Goal: Browse casually: Explore the website without a specific task or goal

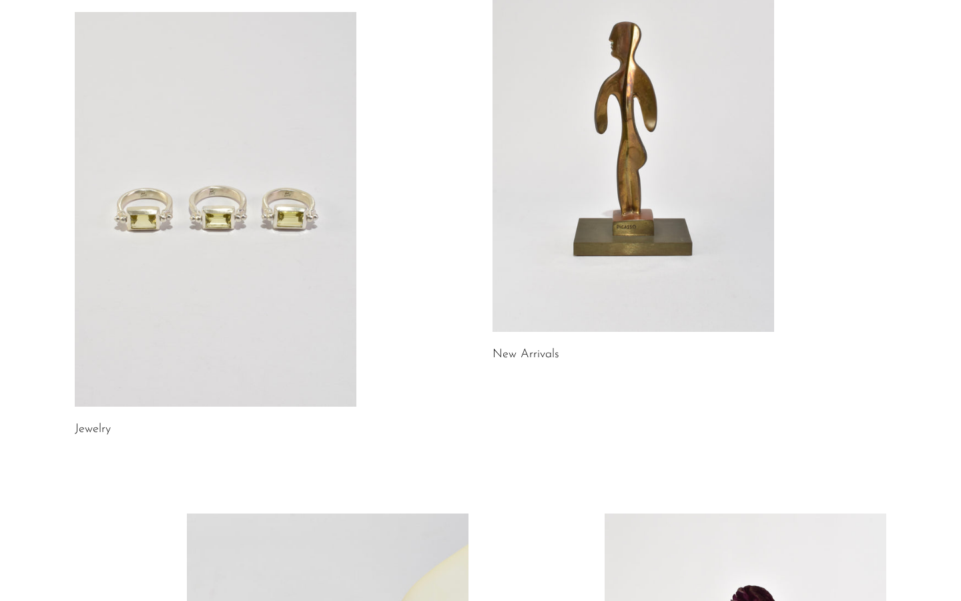
click at [210, 299] on link at bounding box center [216, 209] width 282 height 395
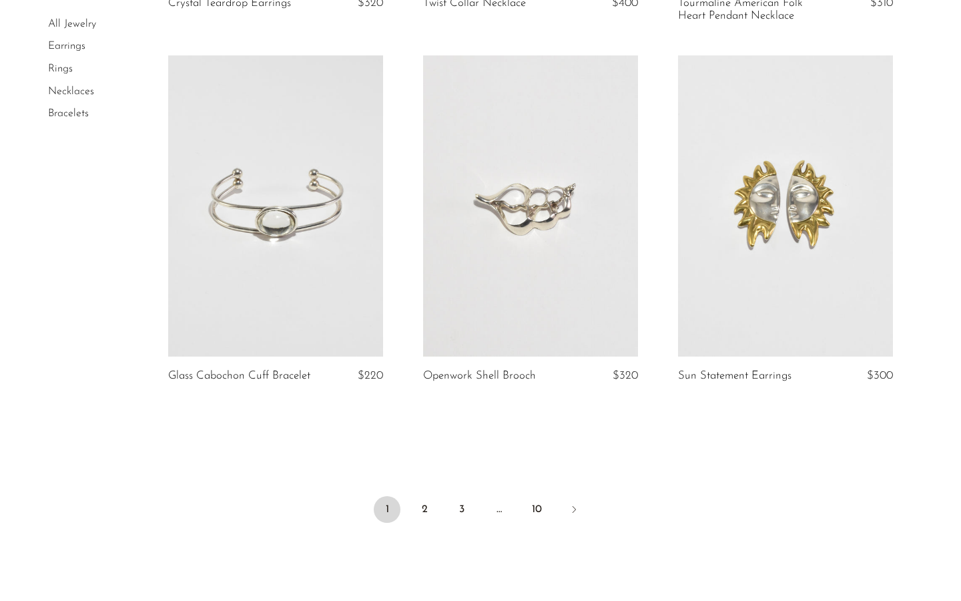
scroll to position [4065, 0]
click at [427, 522] on link "2" at bounding box center [424, 508] width 27 height 27
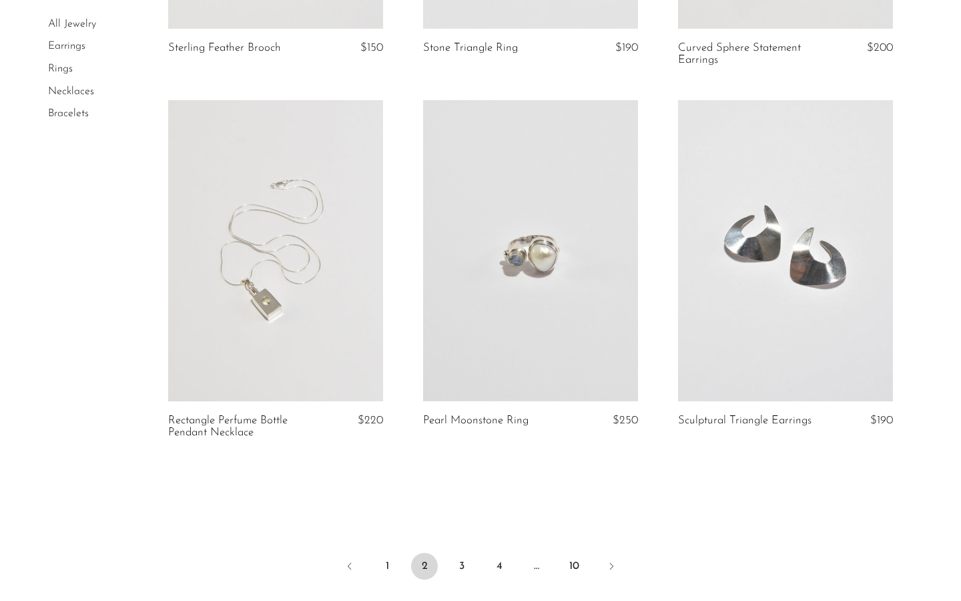
scroll to position [4034, 0]
click at [459, 562] on link "3" at bounding box center [462, 564] width 27 height 27
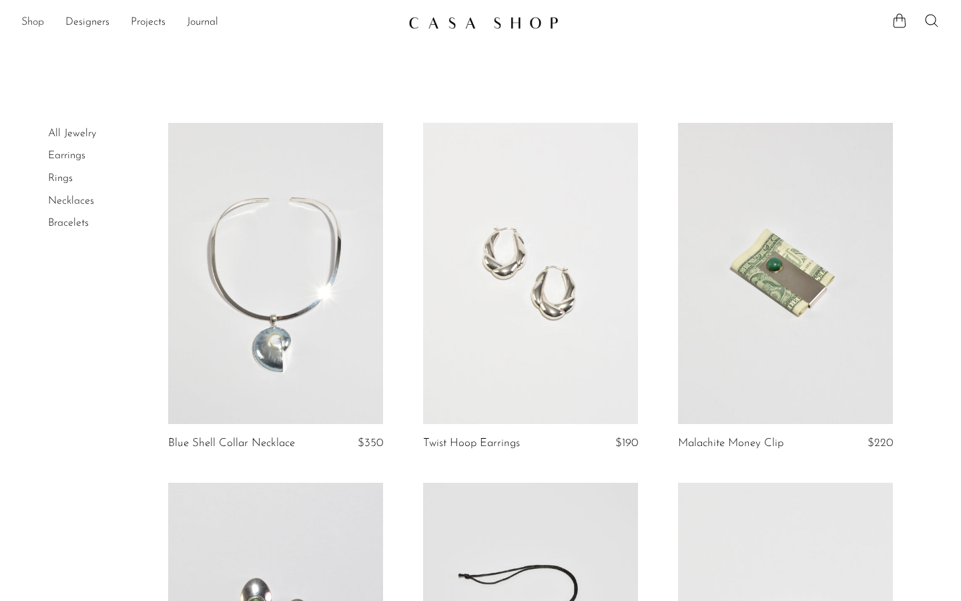
click at [25, 17] on link "Shop" at bounding box center [32, 22] width 23 height 17
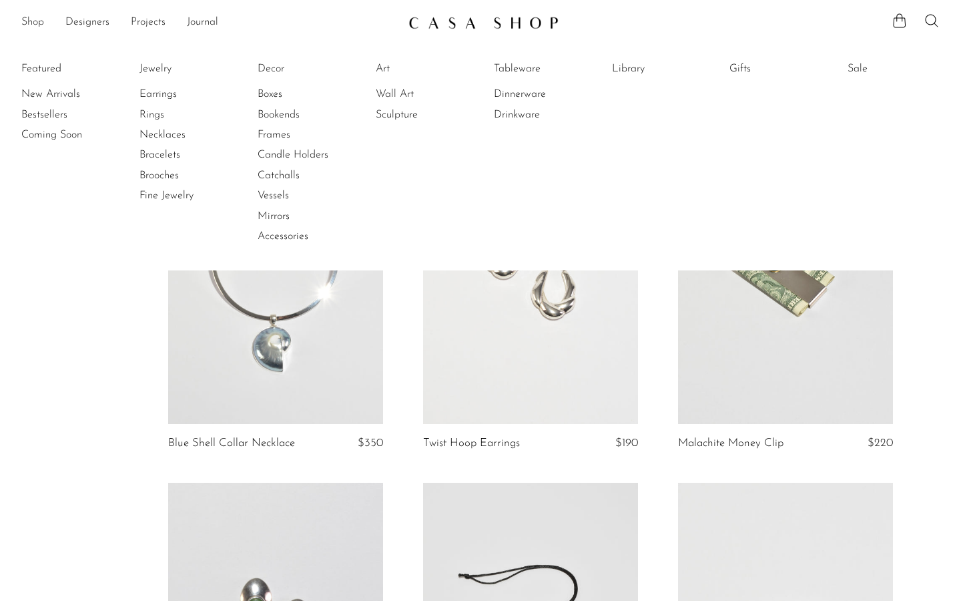
click at [28, 20] on link "Shop" at bounding box center [32, 22] width 23 height 17
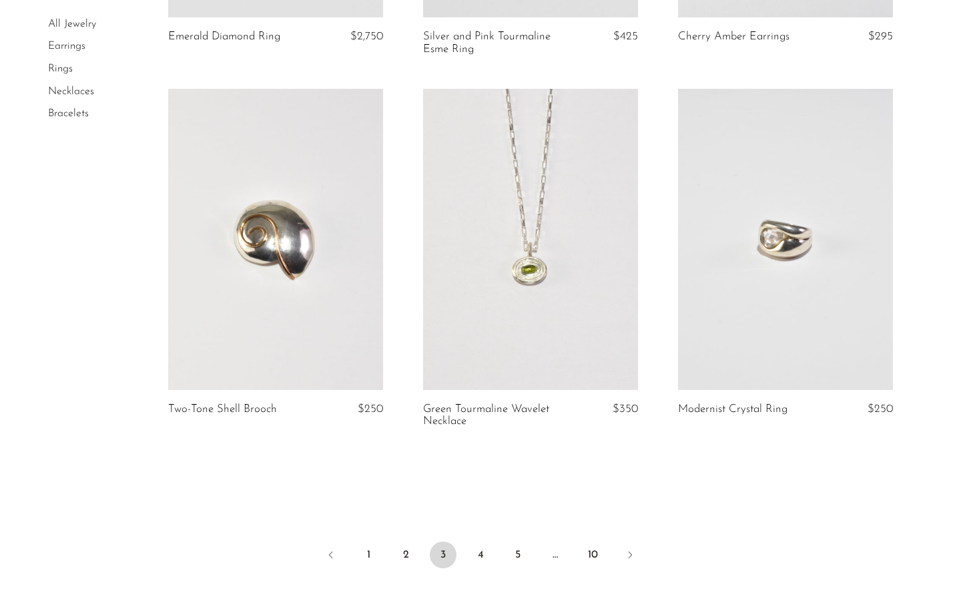
scroll to position [4087, 0]
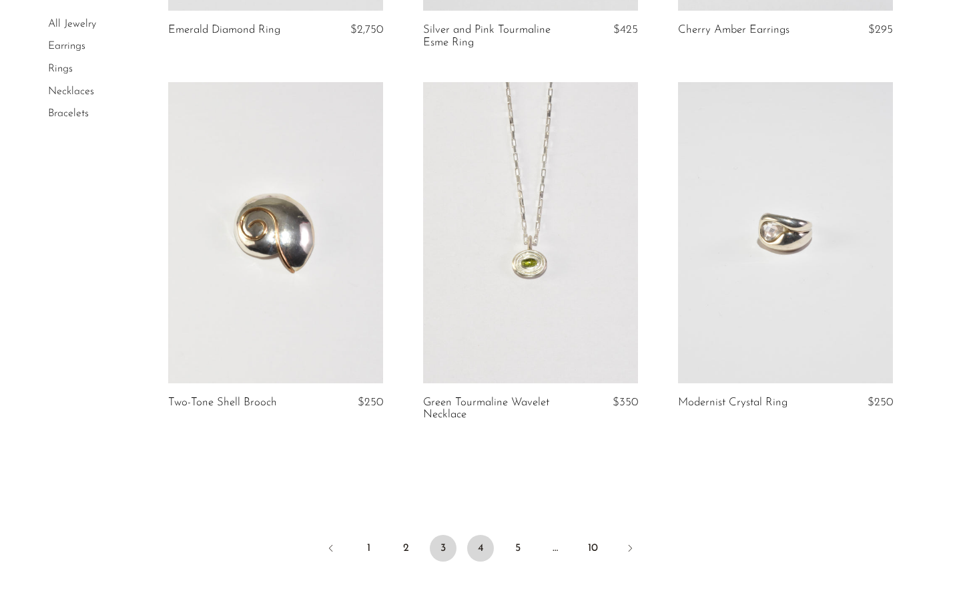
click at [475, 546] on link "4" at bounding box center [480, 548] width 27 height 27
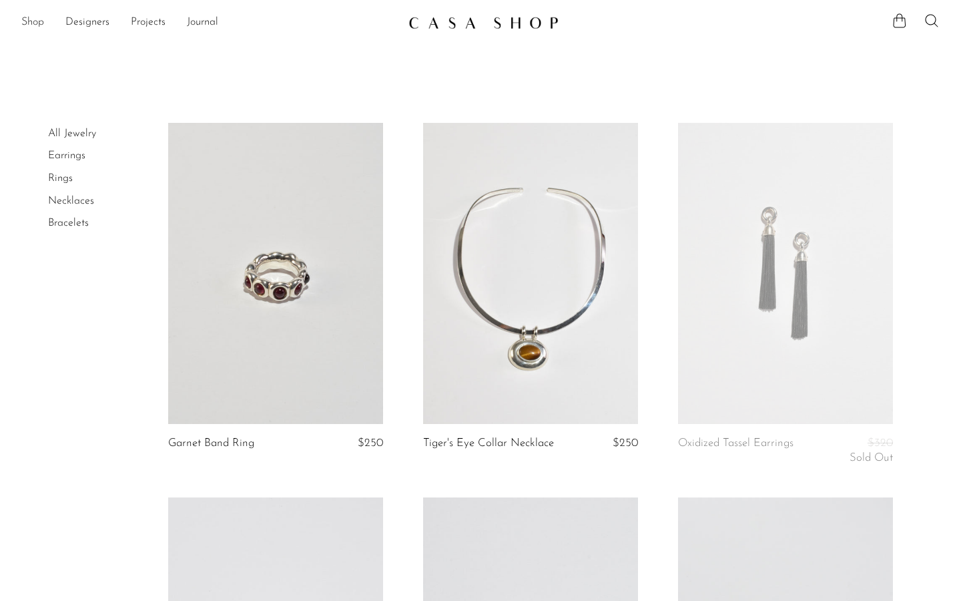
click at [36, 24] on link "Shop" at bounding box center [32, 22] width 23 height 17
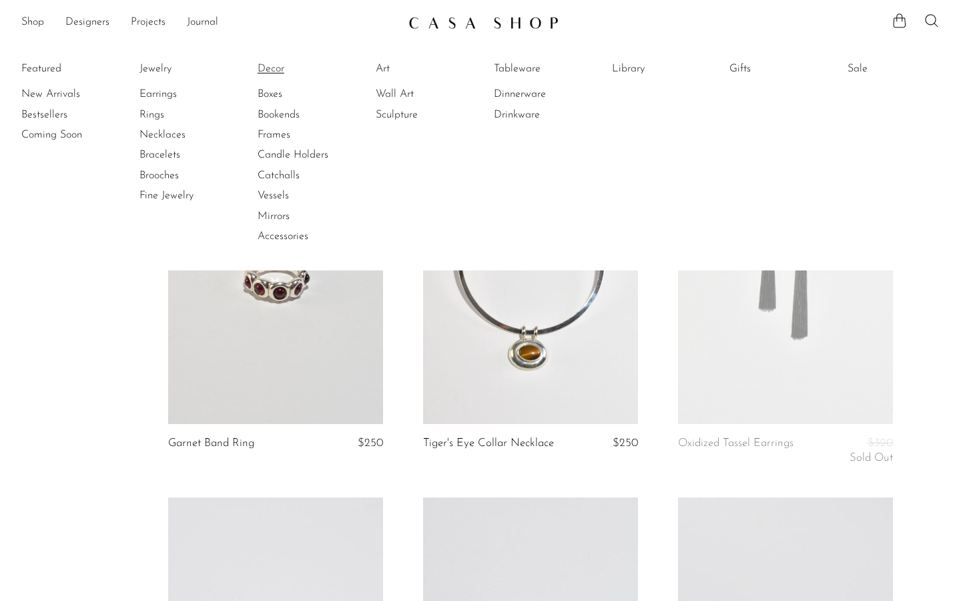
click at [272, 69] on link "Decor" at bounding box center [308, 68] width 100 height 15
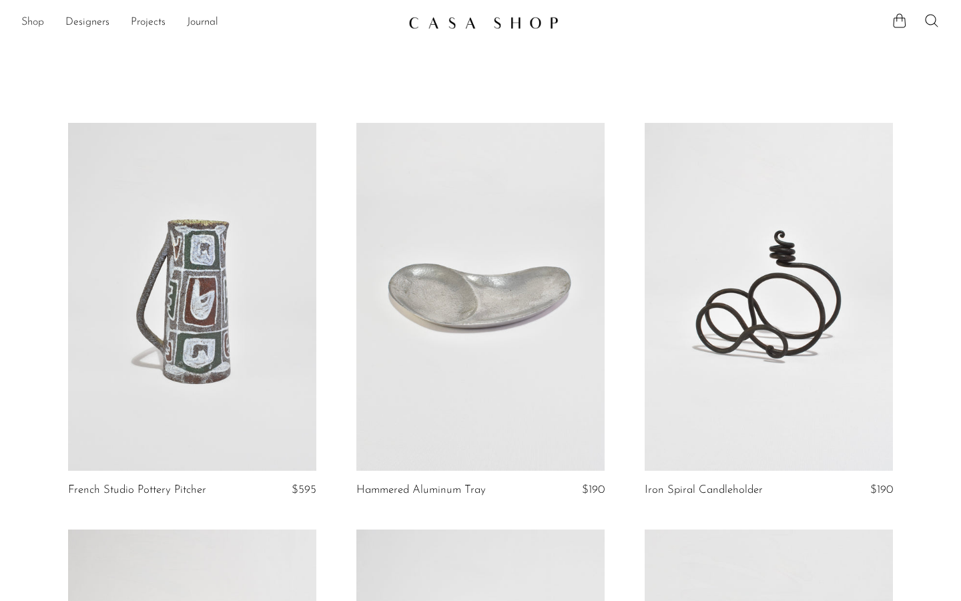
click at [33, 20] on link "Shop" at bounding box center [32, 22] width 23 height 17
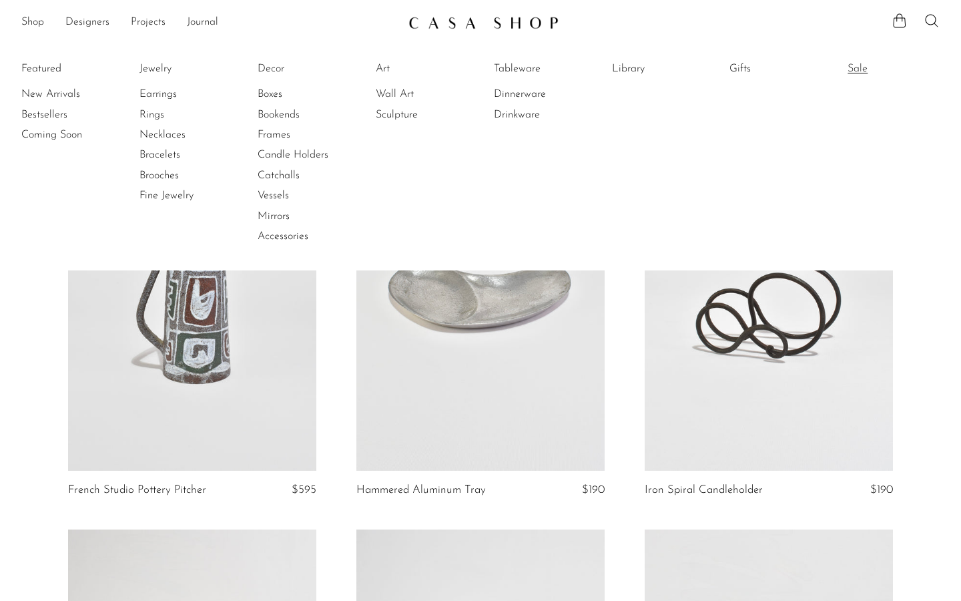
click at [855, 63] on link "Sale" at bounding box center [898, 68] width 100 height 15
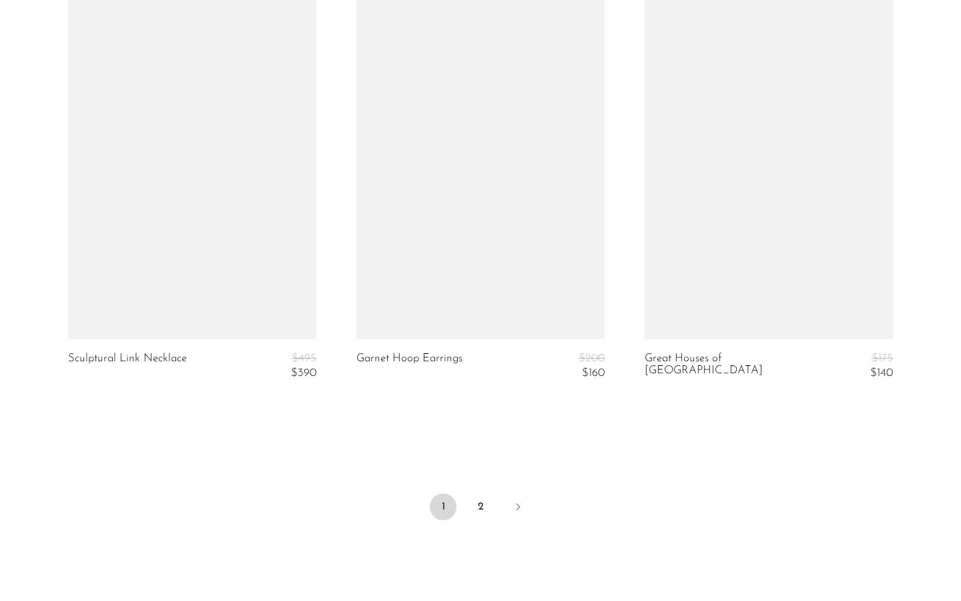
scroll to position [4894, 0]
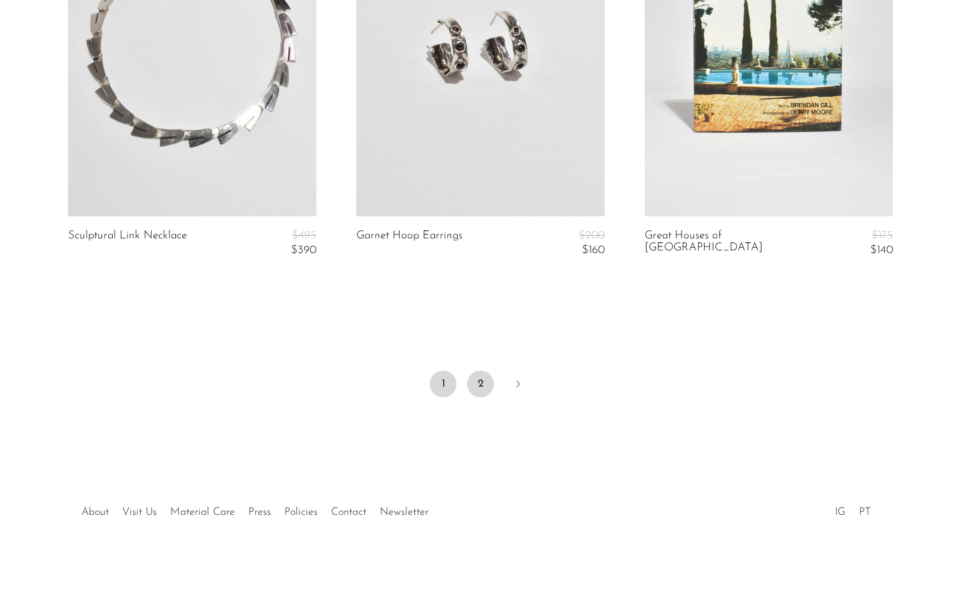
click at [475, 383] on link "2" at bounding box center [480, 384] width 27 height 27
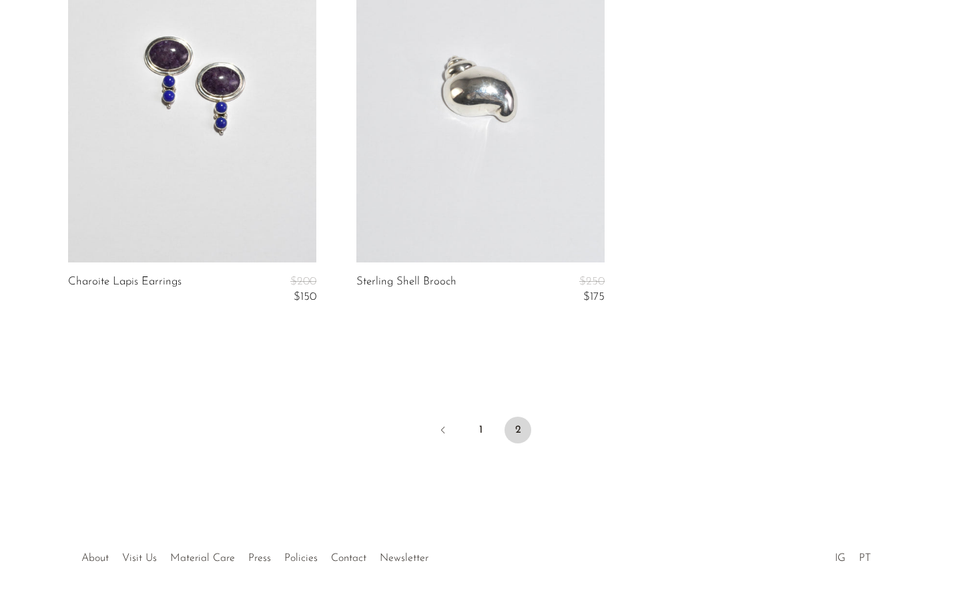
scroll to position [1894, 0]
